Goal: Navigation & Orientation: Find specific page/section

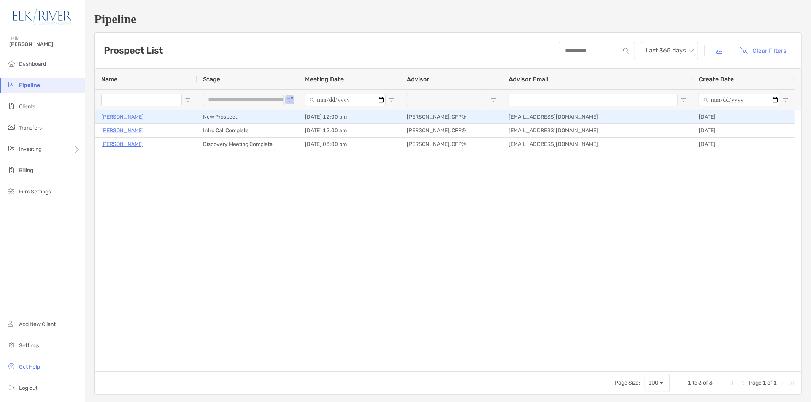
click at [127, 116] on p "[PERSON_NAME]" at bounding box center [122, 117] width 43 height 10
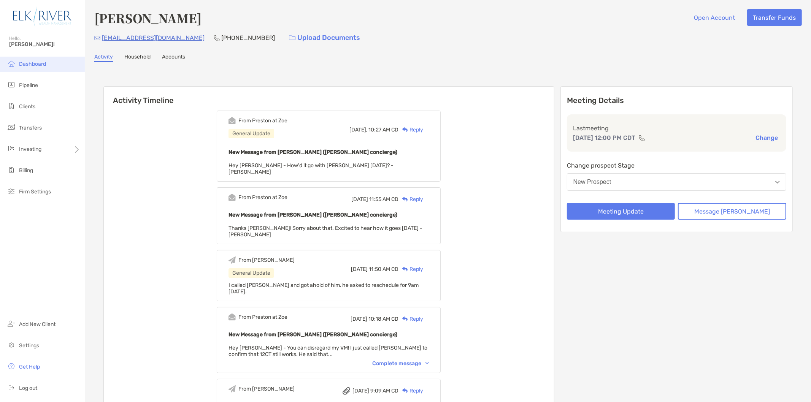
click at [25, 62] on span "Dashboard" at bounding box center [32, 64] width 27 height 6
